Goal: Task Accomplishment & Management: Manage account settings

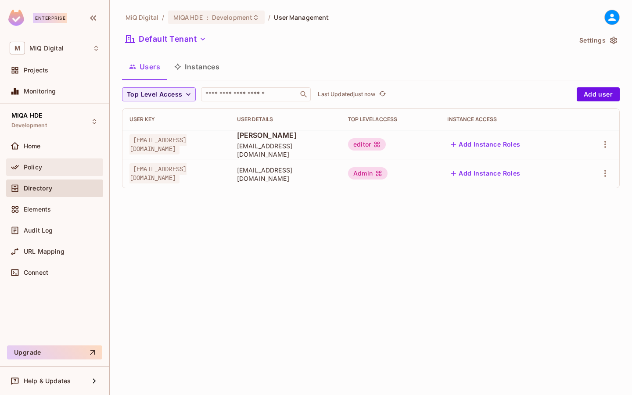
click at [52, 166] on div "Policy" at bounding box center [62, 167] width 76 height 7
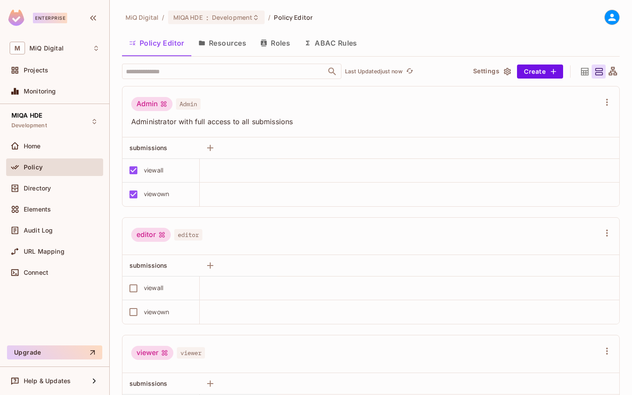
click at [223, 43] on button "Resources" at bounding box center [222, 43] width 62 height 22
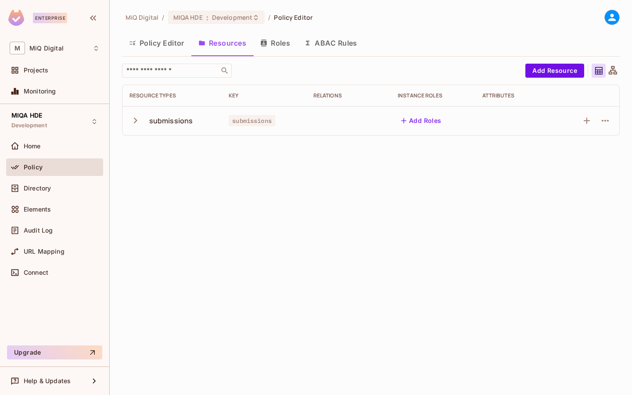
click at [138, 120] on icon "button" at bounding box center [135, 120] width 12 height 12
click at [167, 149] on div "viewown" at bounding box center [152, 150] width 46 height 8
click at [164, 46] on button "Policy Editor" at bounding box center [156, 43] width 69 height 22
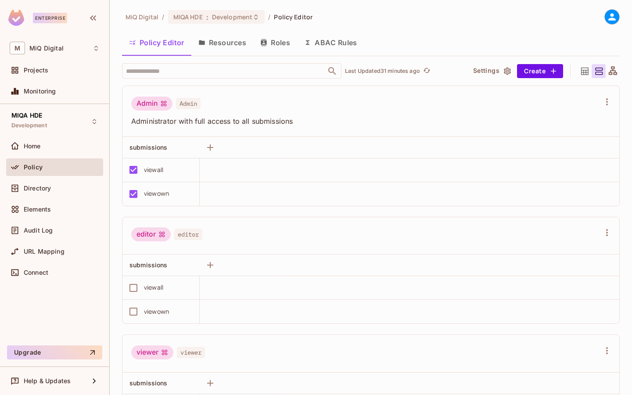
click at [235, 43] on button "Resources" at bounding box center [222, 43] width 62 height 22
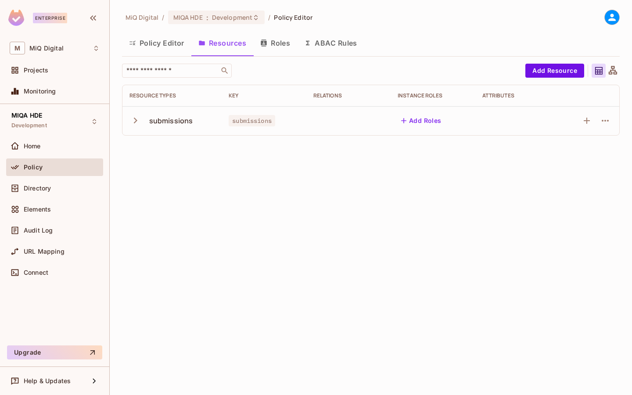
click at [177, 121] on div "submissions" at bounding box center [171, 121] width 44 height 10
click at [256, 122] on span "submissions" at bounding box center [251, 120] width 46 height 11
copy span "submissions"
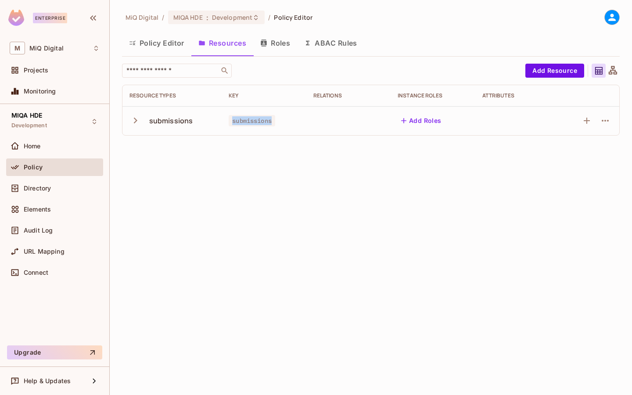
click at [383, 185] on div "MiQ Digital / MIQA HDE : Development / Policy Editor Policy Editor Resources Ro…" at bounding box center [371, 197] width 522 height 395
click at [607, 121] on icon "button" at bounding box center [604, 121] width 7 height 2
click at [441, 203] on div at bounding box center [316, 197] width 632 height 395
click at [175, 44] on button "Policy Editor" at bounding box center [156, 43] width 69 height 22
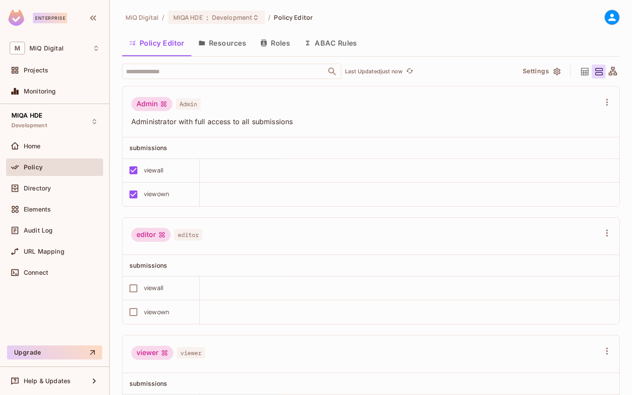
click at [332, 50] on button "ABAC Rules" at bounding box center [330, 43] width 67 height 22
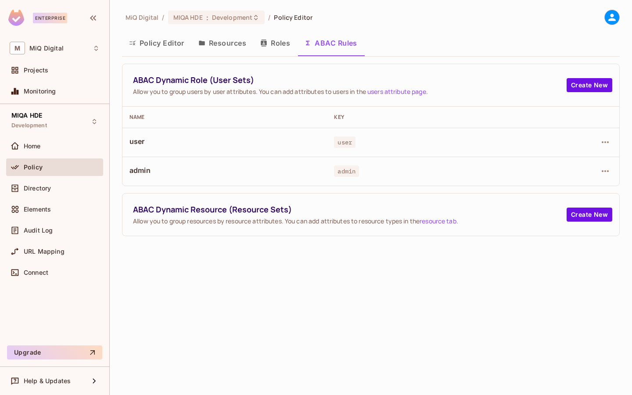
click at [611, 24] on div at bounding box center [611, 17] width 15 height 15
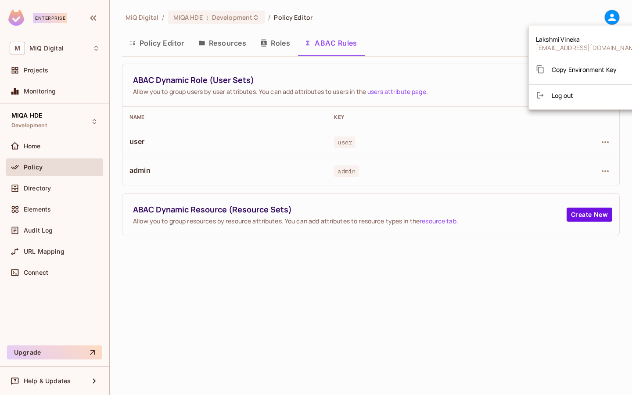
click at [428, 58] on div at bounding box center [316, 197] width 632 height 395
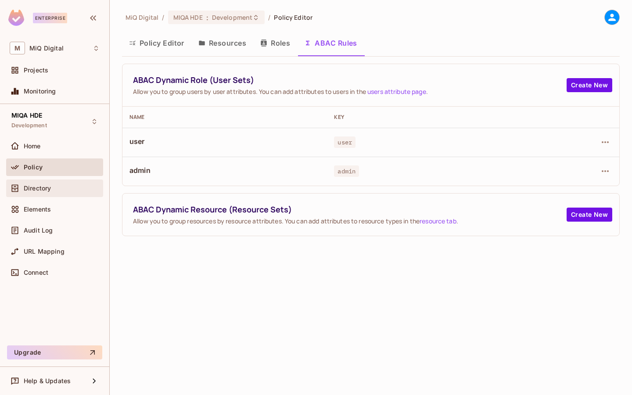
click at [39, 185] on span "Directory" at bounding box center [37, 188] width 27 height 7
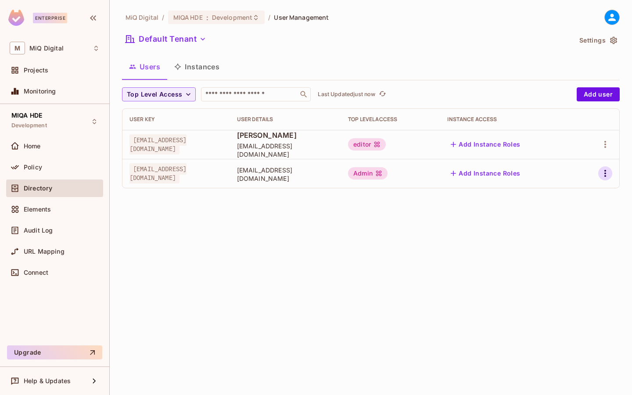
click at [599, 174] on icon "button" at bounding box center [604, 173] width 11 height 11
click at [570, 207] on span "Edit Attributes" at bounding box center [574, 213] width 49 height 14
click at [187, 36] on button "Default Tenant" at bounding box center [166, 39] width 88 height 14
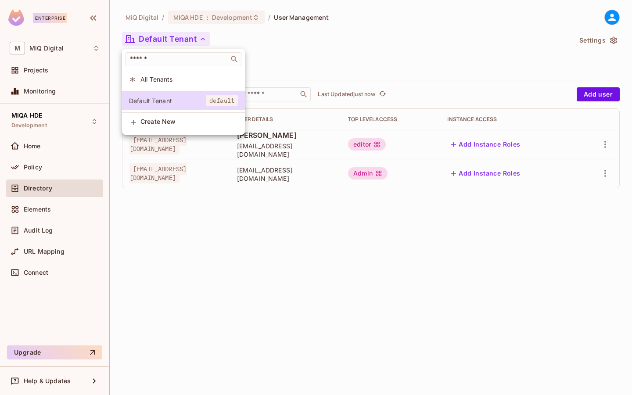
click at [175, 77] on span "All Tenants" at bounding box center [188, 79] width 97 height 8
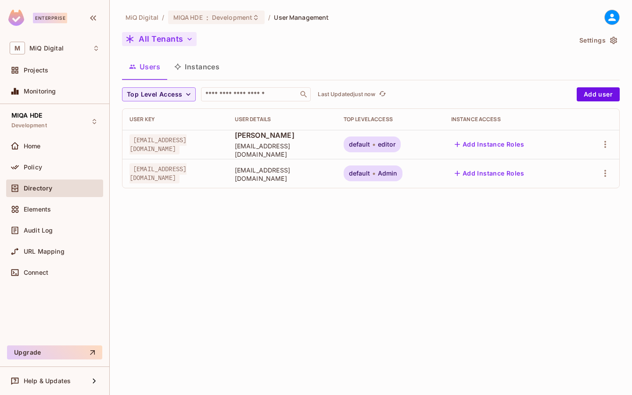
click at [168, 37] on button "All Tenants" at bounding box center [159, 39] width 75 height 14
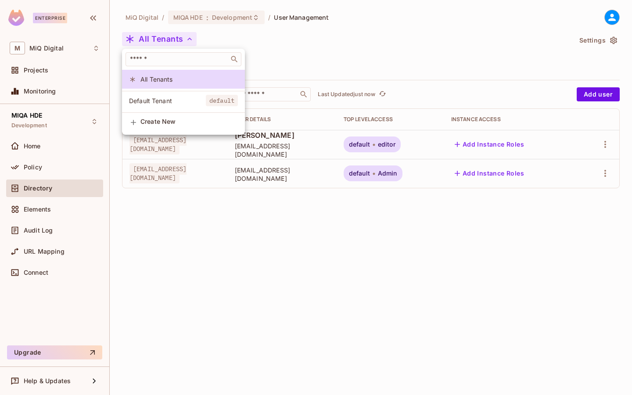
click at [168, 37] on div at bounding box center [316, 197] width 632 height 395
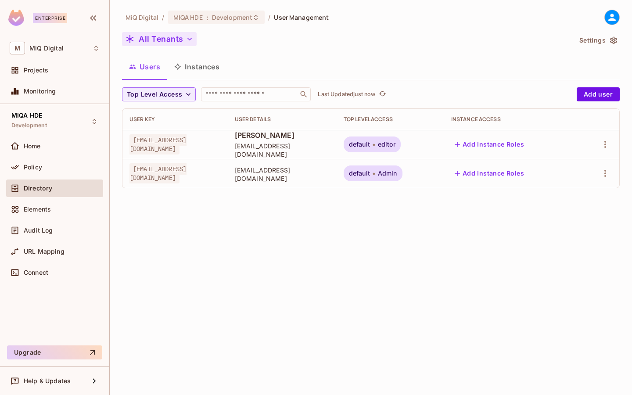
click at [168, 37] on button "All Tenants" at bounding box center [159, 39] width 75 height 14
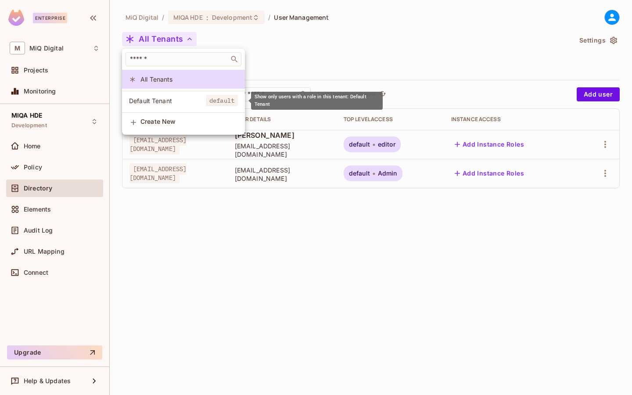
click at [200, 104] on span "Default Tenant" at bounding box center [167, 100] width 77 height 8
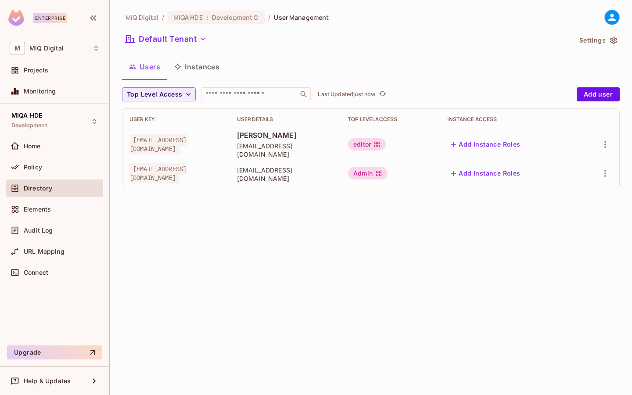
click at [387, 178] on div "Admin" at bounding box center [367, 173] width 39 height 12
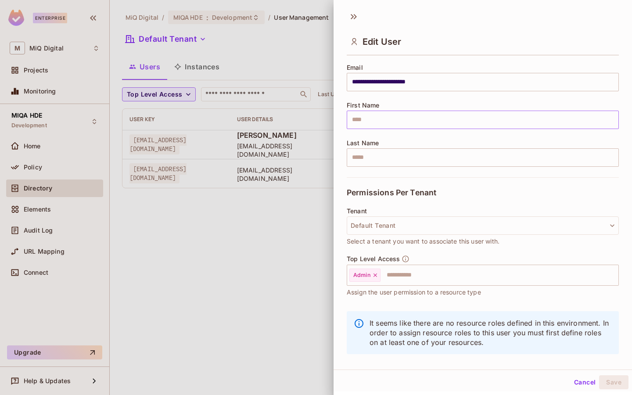
scroll to position [79, 0]
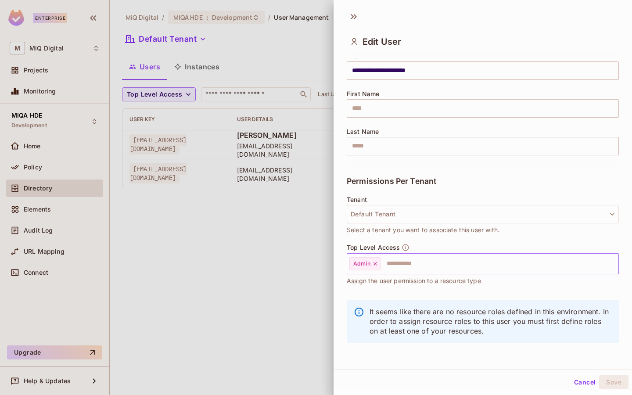
click at [410, 264] on input "text" at bounding box center [491, 264] width 220 height 18
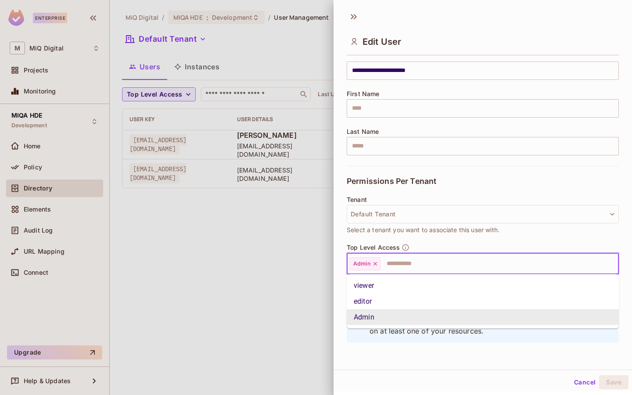
click at [215, 256] on div at bounding box center [316, 197] width 632 height 395
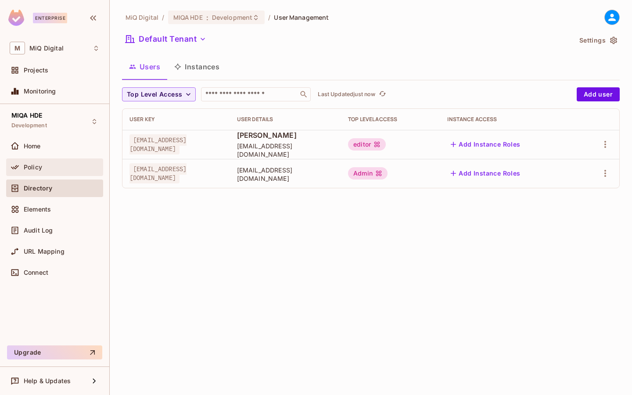
click at [44, 168] on div "Policy" at bounding box center [62, 167] width 76 height 7
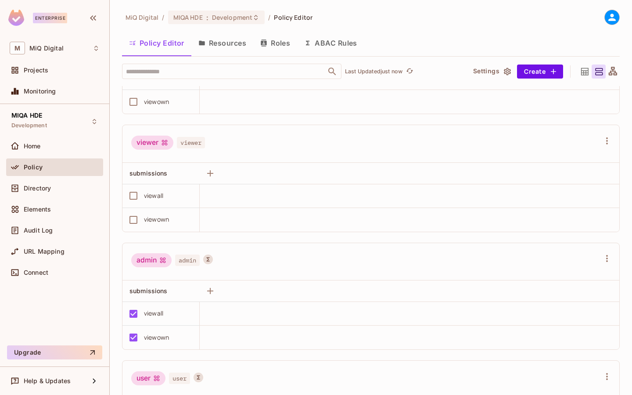
scroll to position [275, 0]
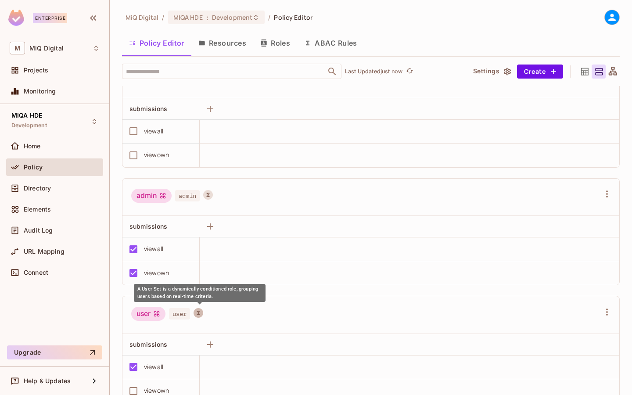
click at [198, 313] on icon "A User Set is a dynamically conditioned role, grouping users based on real-time…" at bounding box center [198, 313] width 6 height 6
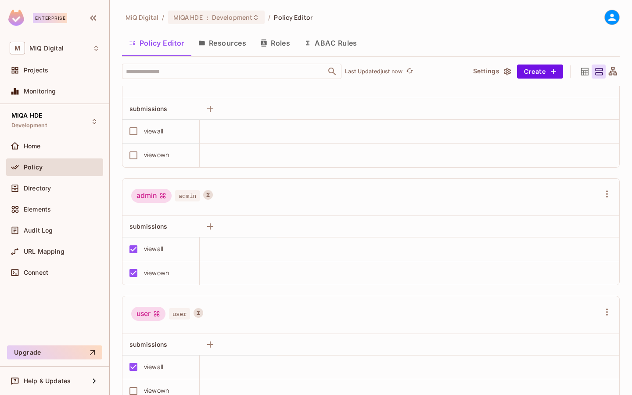
click at [176, 316] on span "user" at bounding box center [179, 313] width 21 height 11
click at [155, 316] on icon at bounding box center [157, 313] width 6 height 6
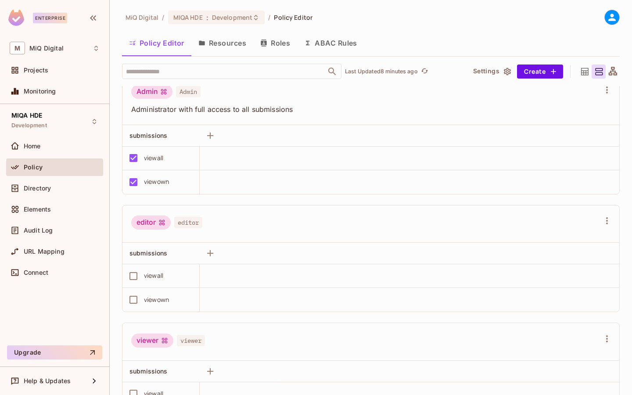
scroll to position [0, 0]
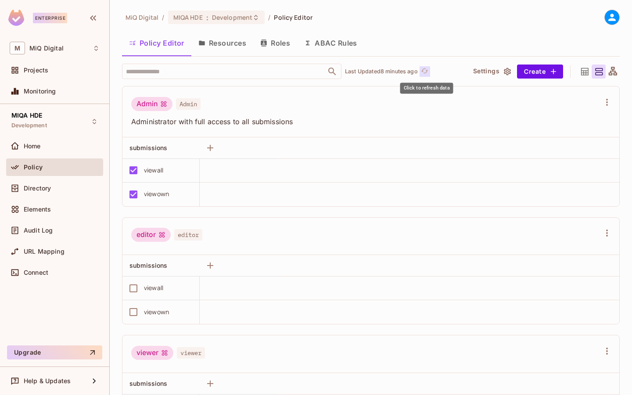
click at [424, 71] on icon "refresh" at bounding box center [424, 70] width 7 height 5
click at [329, 50] on button "ABAC Rules" at bounding box center [330, 43] width 67 height 22
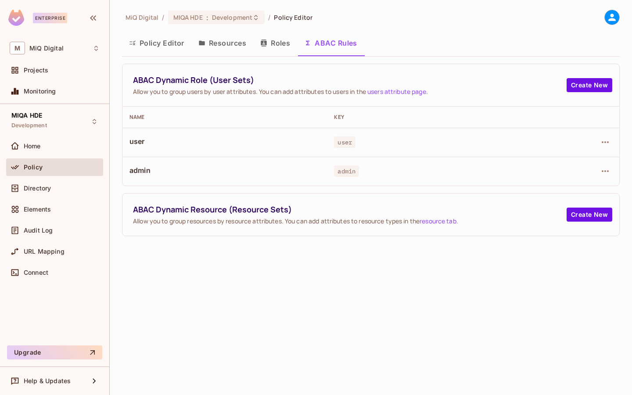
click at [132, 139] on span "user" at bounding box center [224, 141] width 190 height 10
click at [285, 33] on button "Roles" at bounding box center [275, 43] width 44 height 22
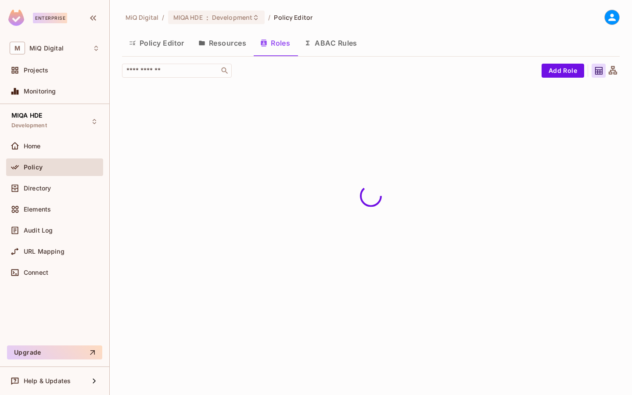
click at [329, 46] on button "ABAC Rules" at bounding box center [330, 43] width 67 height 22
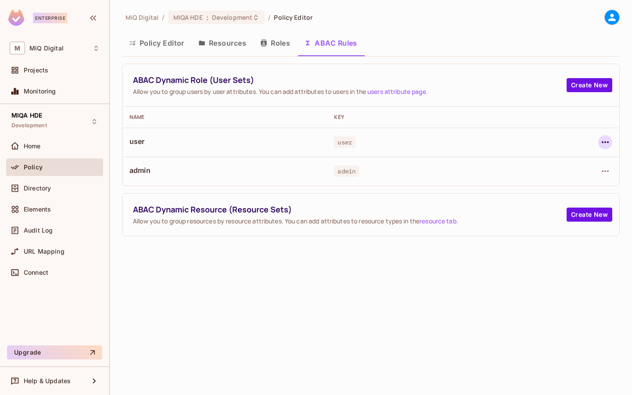
click at [599, 142] on icon "button" at bounding box center [604, 142] width 11 height 11
click at [535, 162] on div "Edit Dynamic Role (User Set)" at bounding box center [545, 162] width 86 height 9
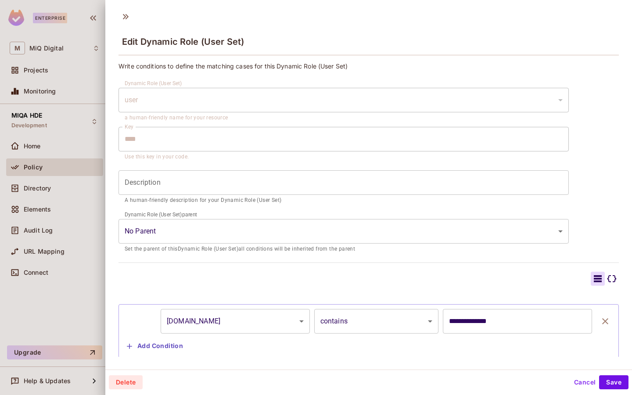
scroll to position [19, 0]
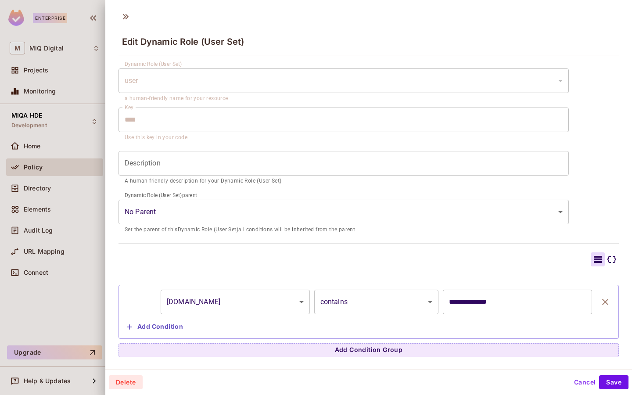
click at [583, 382] on button "Cancel" at bounding box center [584, 382] width 29 height 14
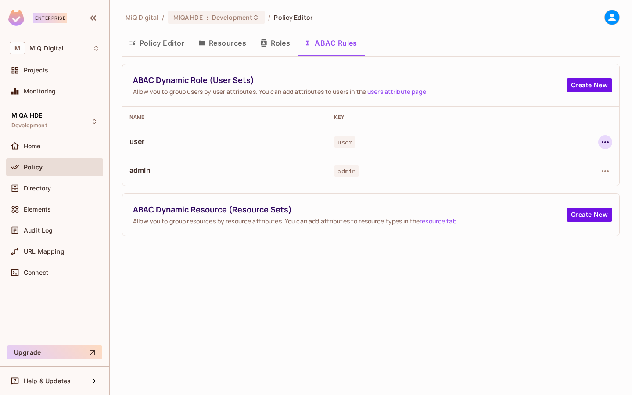
click at [604, 148] on button "button" at bounding box center [605, 142] width 14 height 14
click at [536, 164] on div "Edit Dynamic Role (User Set)" at bounding box center [545, 162] width 86 height 9
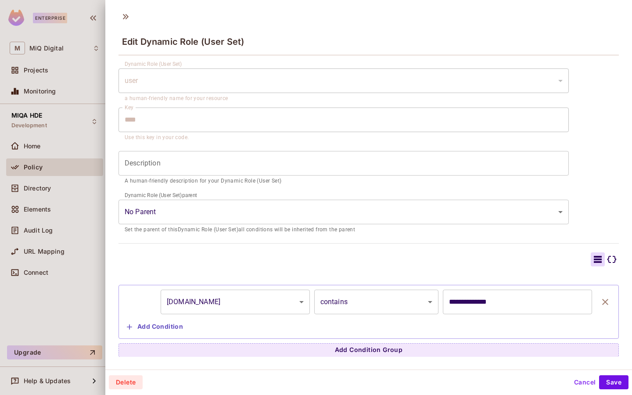
click at [578, 380] on button "Cancel" at bounding box center [584, 382] width 29 height 14
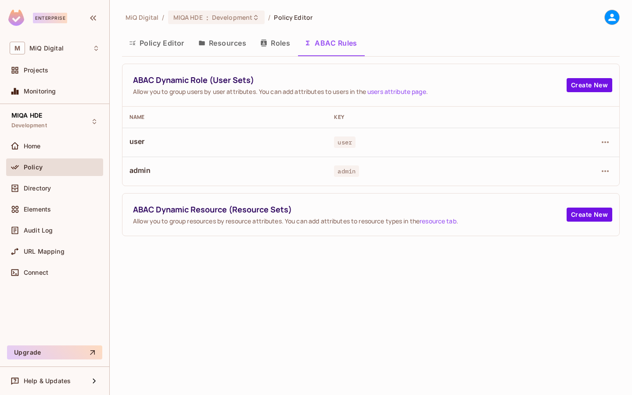
click at [248, 125] on th "Name" at bounding box center [224, 117] width 204 height 21
click at [597, 144] on div at bounding box center [575, 142] width 73 height 14
click at [601, 143] on icon "button" at bounding box center [604, 142] width 11 height 11
click at [553, 160] on div "Edit Dynamic Role (User Set)" at bounding box center [545, 162] width 86 height 9
